Goal: Information Seeking & Learning: Learn about a topic

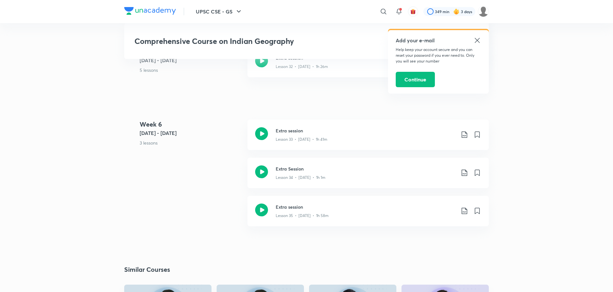
scroll to position [1738, 0]
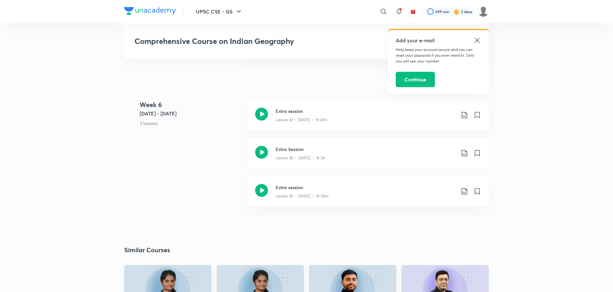
click at [266, 146] on icon at bounding box center [261, 152] width 13 height 13
click at [266, 184] on icon at bounding box center [261, 190] width 13 height 13
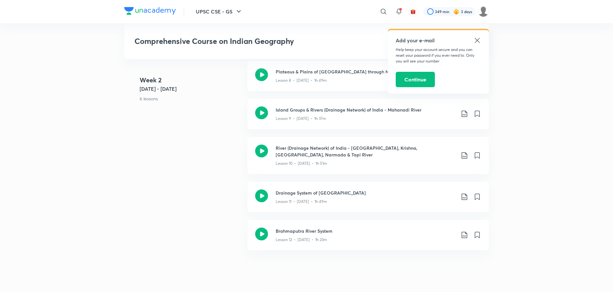
scroll to position [636, 0]
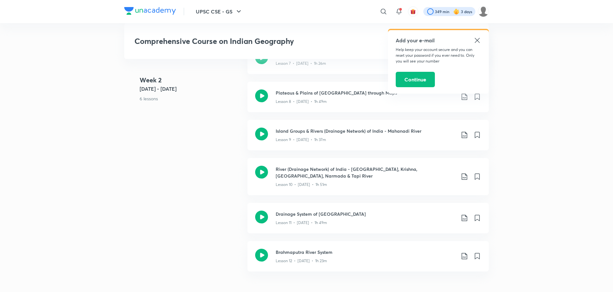
click at [433, 12] on div at bounding box center [449, 11] width 52 height 9
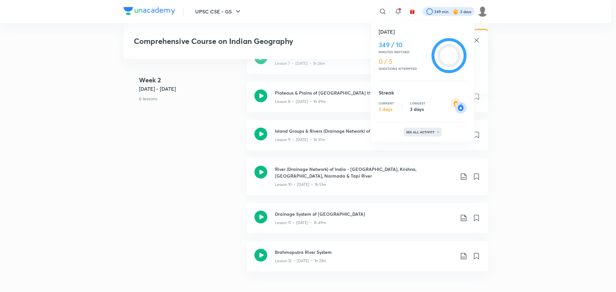
click at [421, 134] on p "See all activity" at bounding box center [421, 132] width 30 height 4
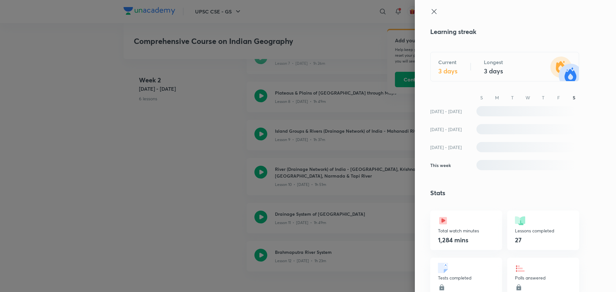
click at [430, 10] on icon at bounding box center [434, 12] width 8 height 8
